Goal: Task Accomplishment & Management: Manage account settings

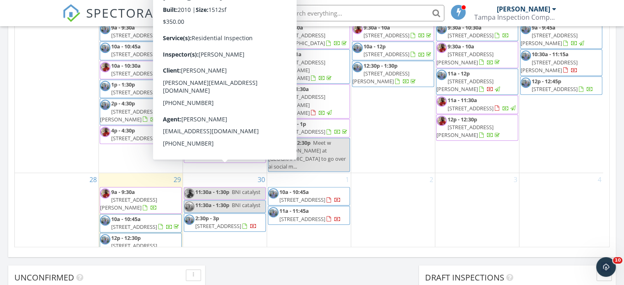
scroll to position [439, 0]
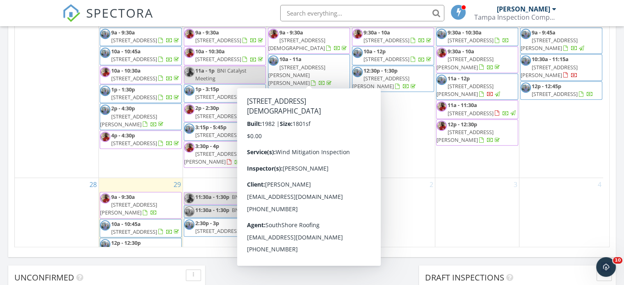
click at [325, 52] on span "511 Gay Rd, Seffner 33584" at bounding box center [296, 44] width 57 height 15
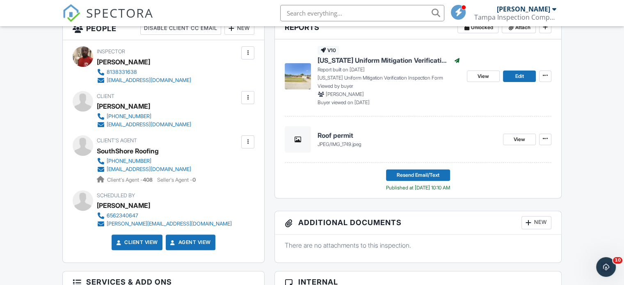
scroll to position [207, 0]
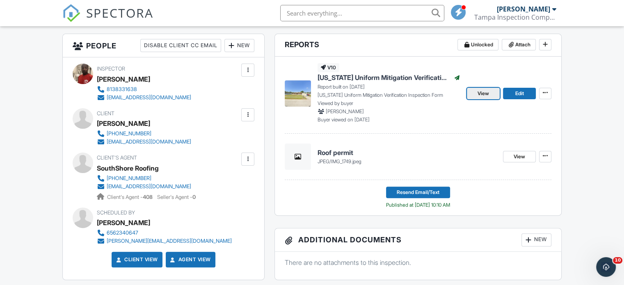
click at [484, 95] on span "View" at bounding box center [483, 93] width 11 height 8
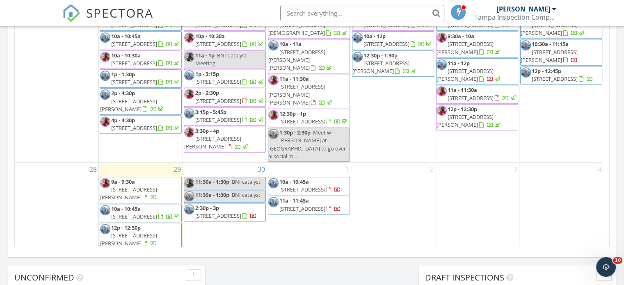
scroll to position [451, 0]
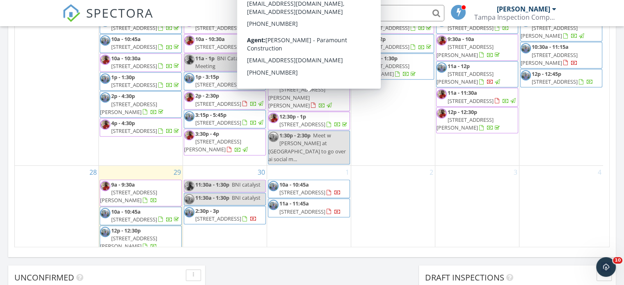
click at [324, 108] on span "11a - 11:30a 5263 Miller Bayou Dr, Port Richey 34668" at bounding box center [308, 94] width 81 height 32
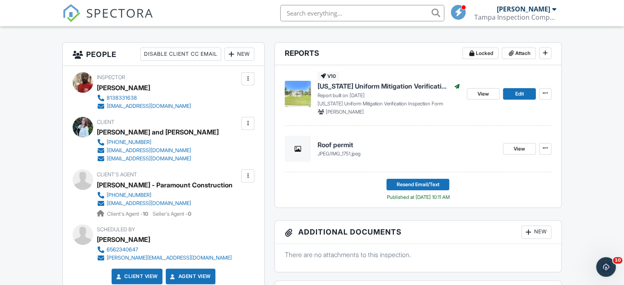
scroll to position [205, 0]
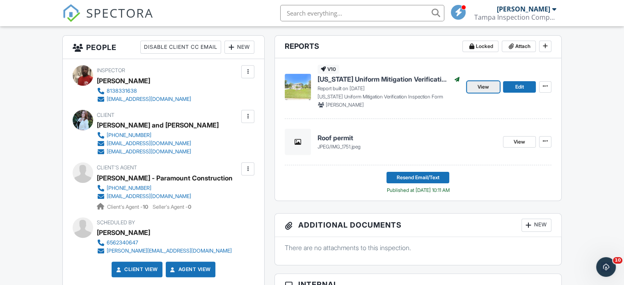
click at [480, 89] on span "View" at bounding box center [483, 87] width 11 height 8
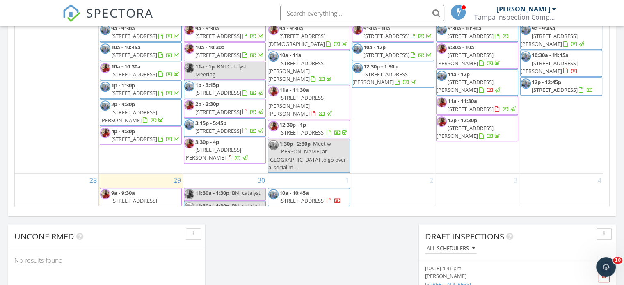
scroll to position [439, 0]
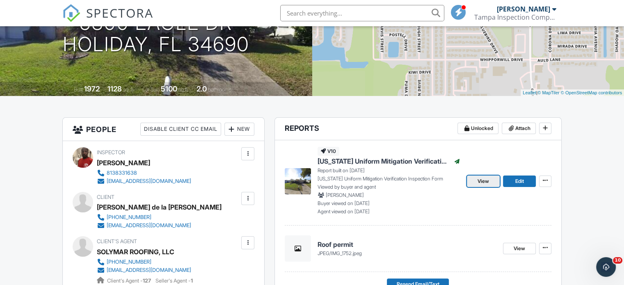
click at [483, 179] on span "View" at bounding box center [483, 181] width 11 height 8
click at [318, 14] on input "text" at bounding box center [362, 13] width 164 height 16
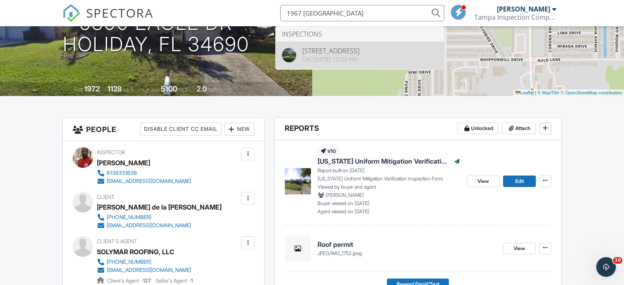
type input "1967 bayview"
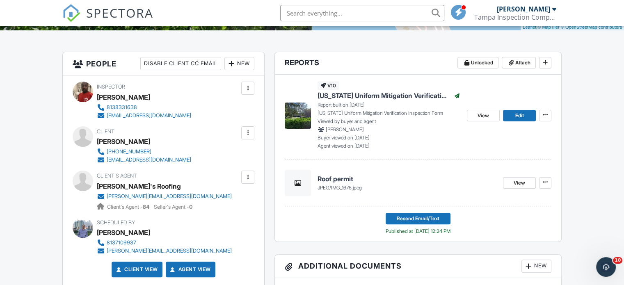
scroll to position [205, 0]
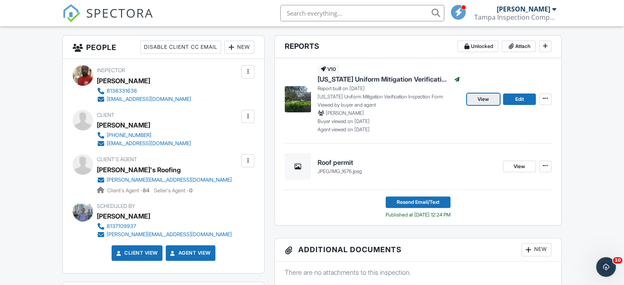
click at [476, 100] on link "View" at bounding box center [483, 99] width 33 height 11
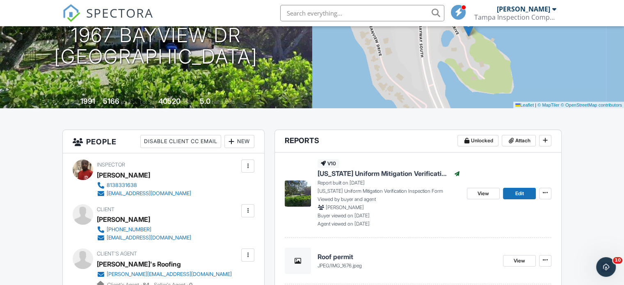
scroll to position [82, 0]
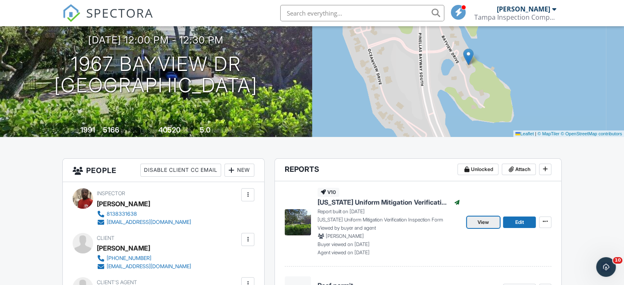
click at [477, 224] on link "View" at bounding box center [483, 222] width 33 height 11
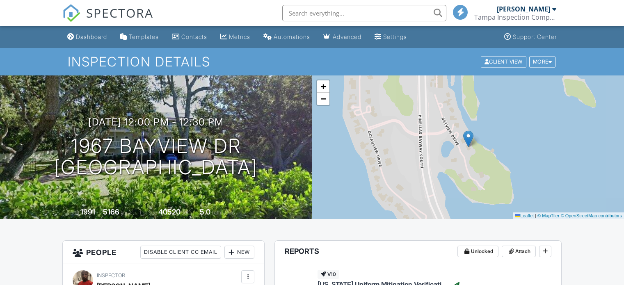
click at [98, 38] on div "Dashboard" at bounding box center [91, 36] width 31 height 7
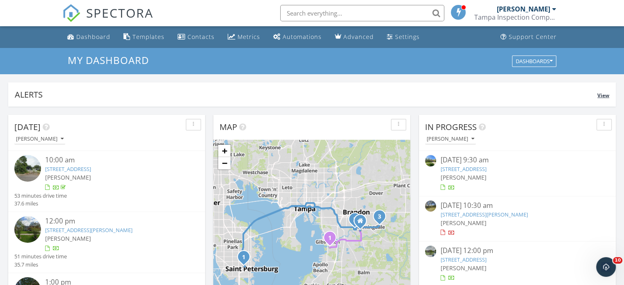
drag, startPoint x: 87, startPoint y: 99, endPoint x: 83, endPoint y: 103, distance: 5.2
click at [84, 103] on div "Alerts View" at bounding box center [312, 94] width 608 height 24
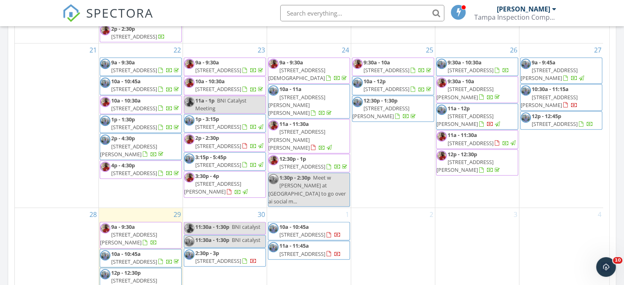
scroll to position [574, 0]
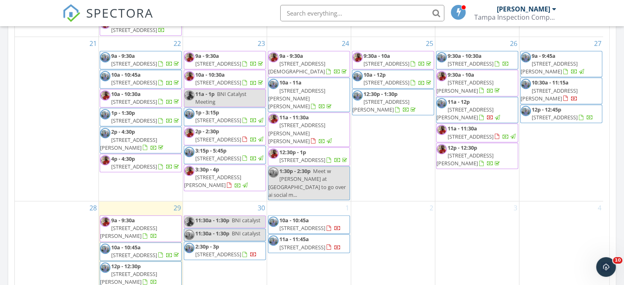
click at [422, 61] on span "9:30a - 10a 18305 Brookpark Dr, Tampa 33647" at bounding box center [392, 60] width 81 height 16
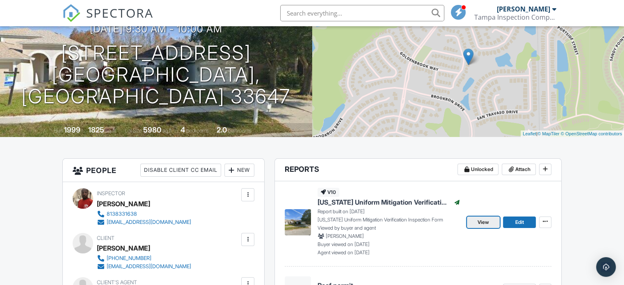
click at [484, 225] on span "View" at bounding box center [483, 222] width 11 height 8
